Goal: Task Accomplishment & Management: Complete application form

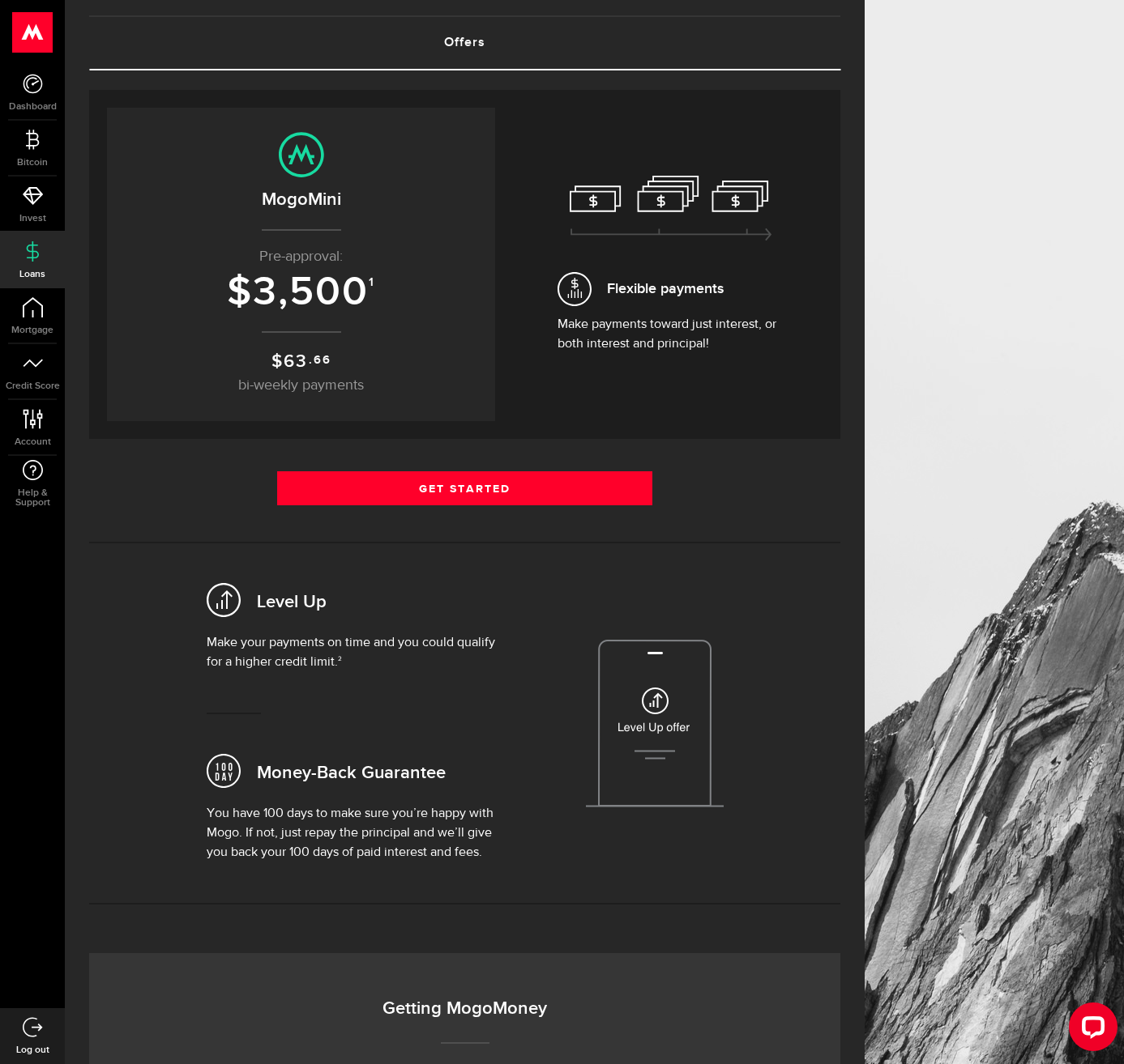
scroll to position [81, 0]
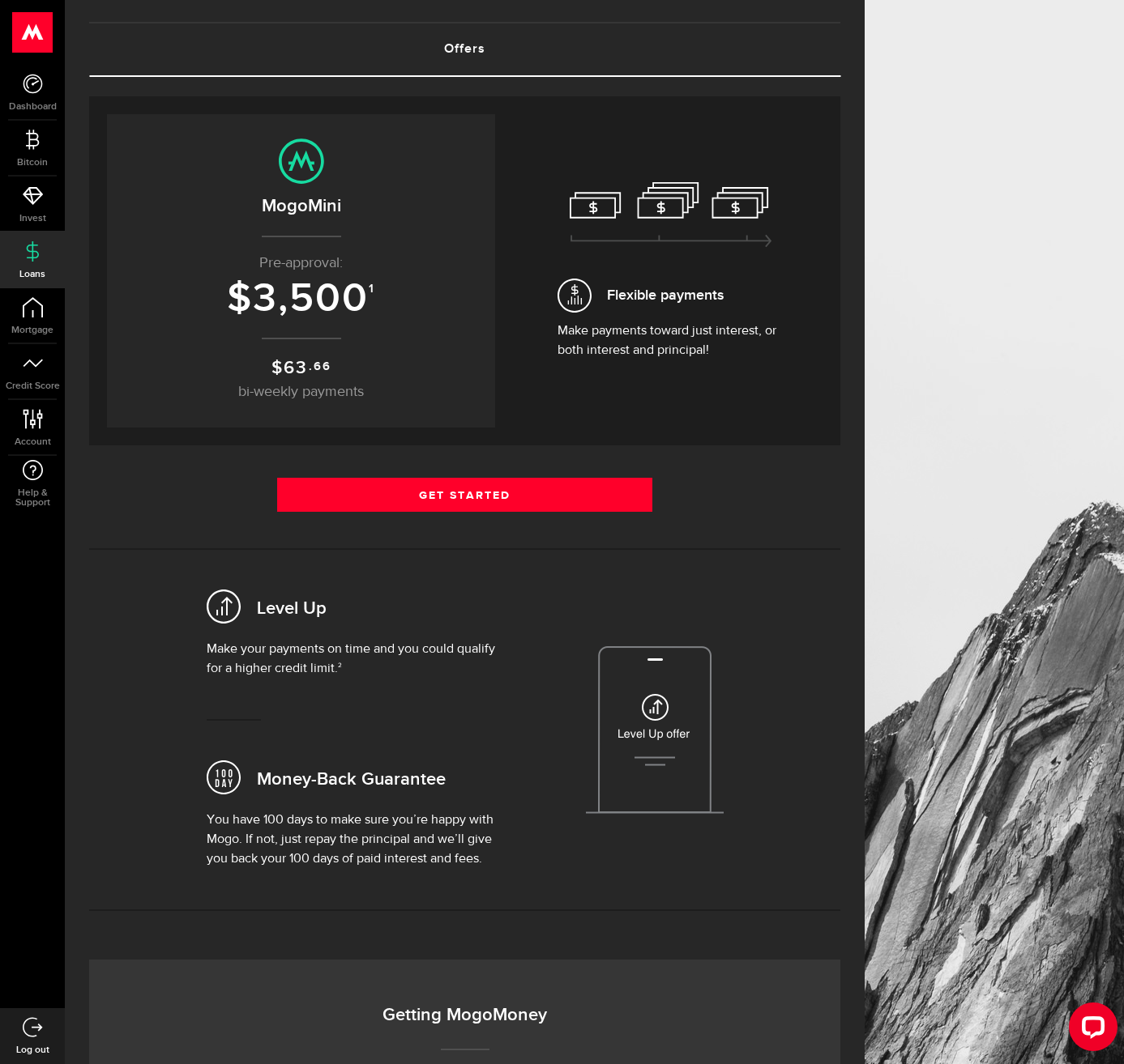
click at [324, 361] on sup ".66" at bounding box center [319, 366] width 22 height 18
drag, startPoint x: 574, startPoint y: 314, endPoint x: 653, endPoint y: 418, distance: 130.6
click at [653, 418] on div "Flexible payments Make payments toward just interest, or both interest and prin…" at bounding box center [671, 271] width 303 height 313
click at [774, 511] on div "Get Started Get Started" at bounding box center [464, 500] width 751 height 46
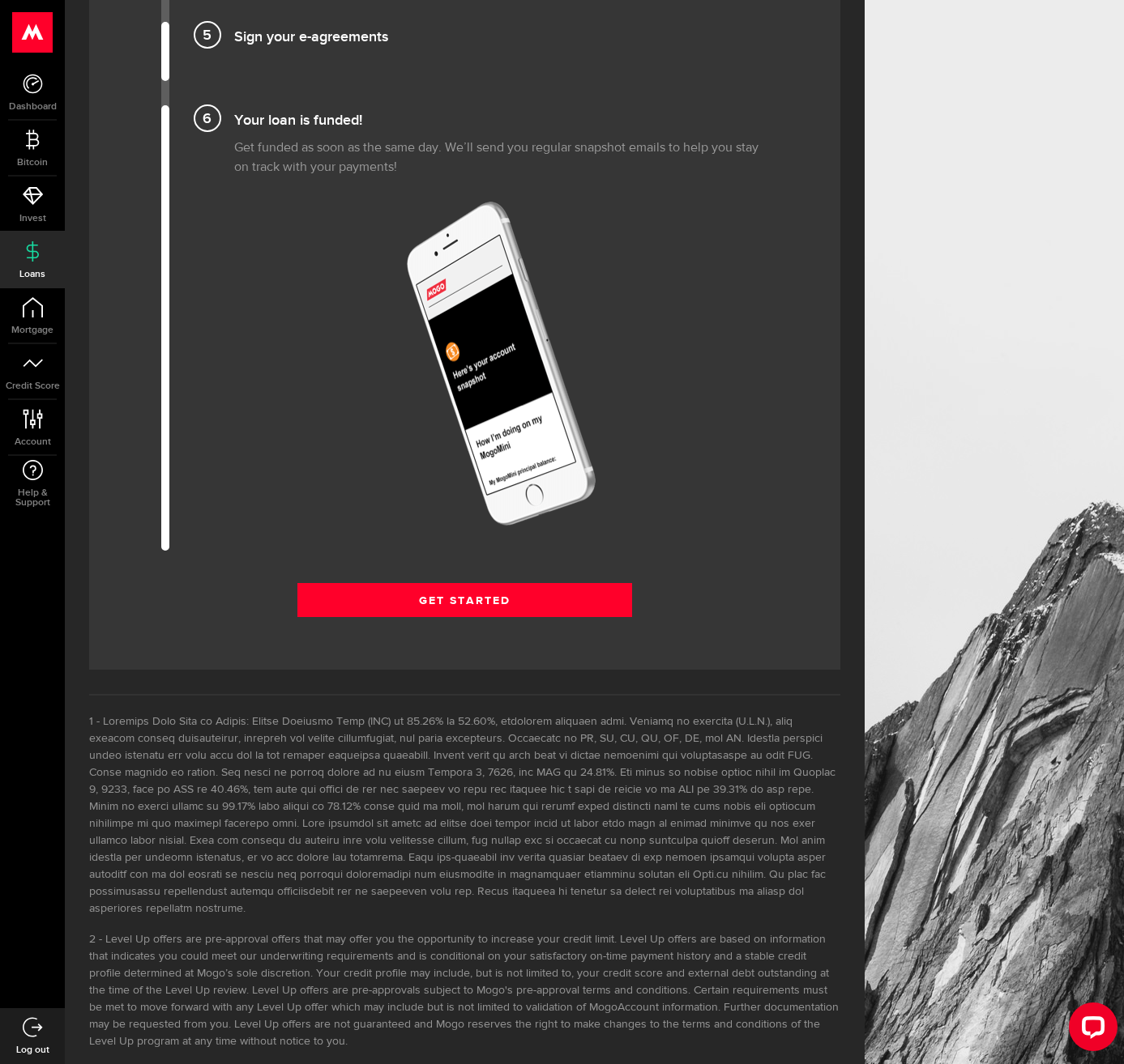
scroll to position [1825, 0]
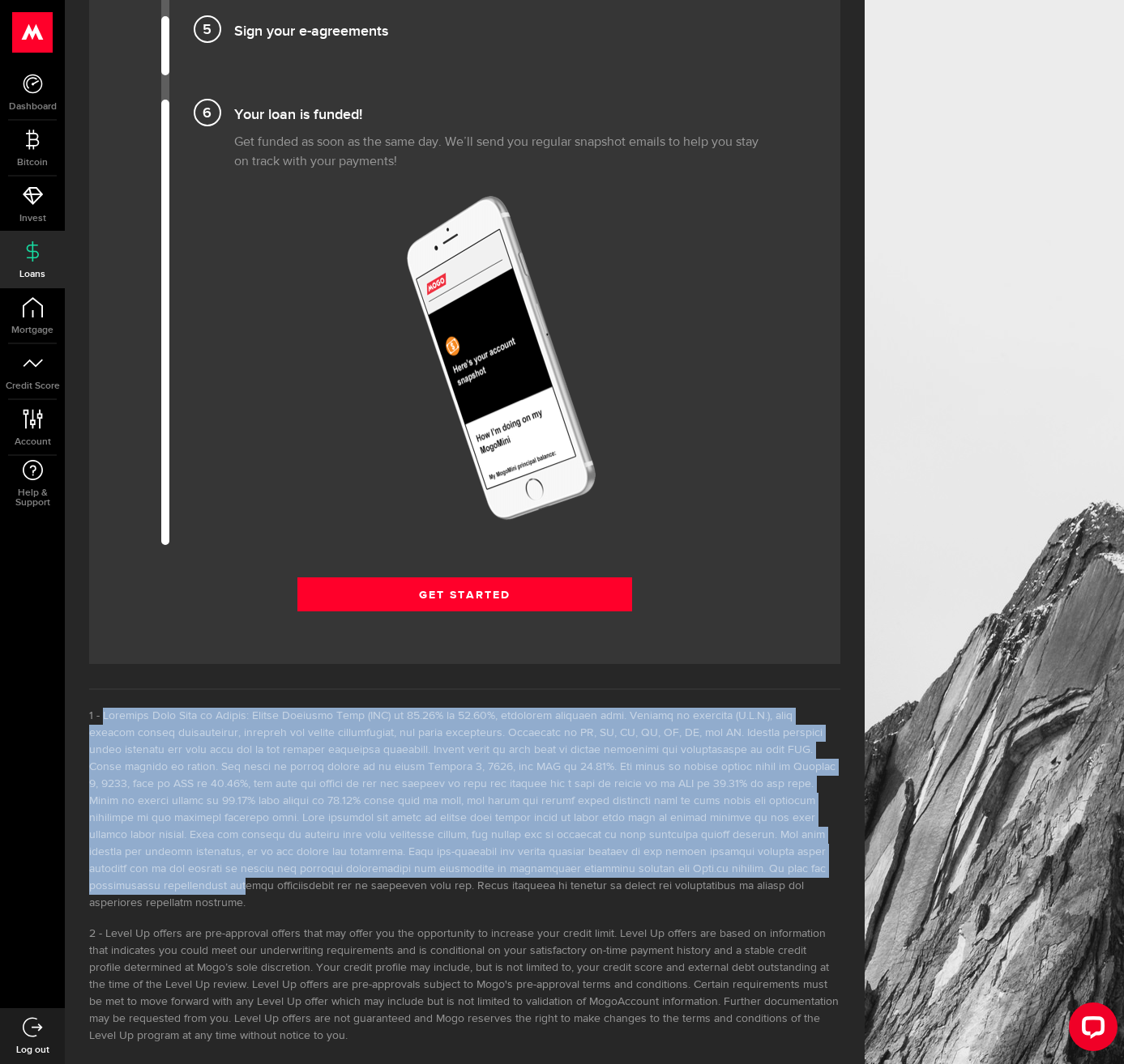
drag, startPoint x: 97, startPoint y: 713, endPoint x: 451, endPoint y: 861, distance: 383.7
click at [451, 861] on li at bounding box center [464, 810] width 751 height 204
